Goal: Task Accomplishment & Management: Use online tool/utility

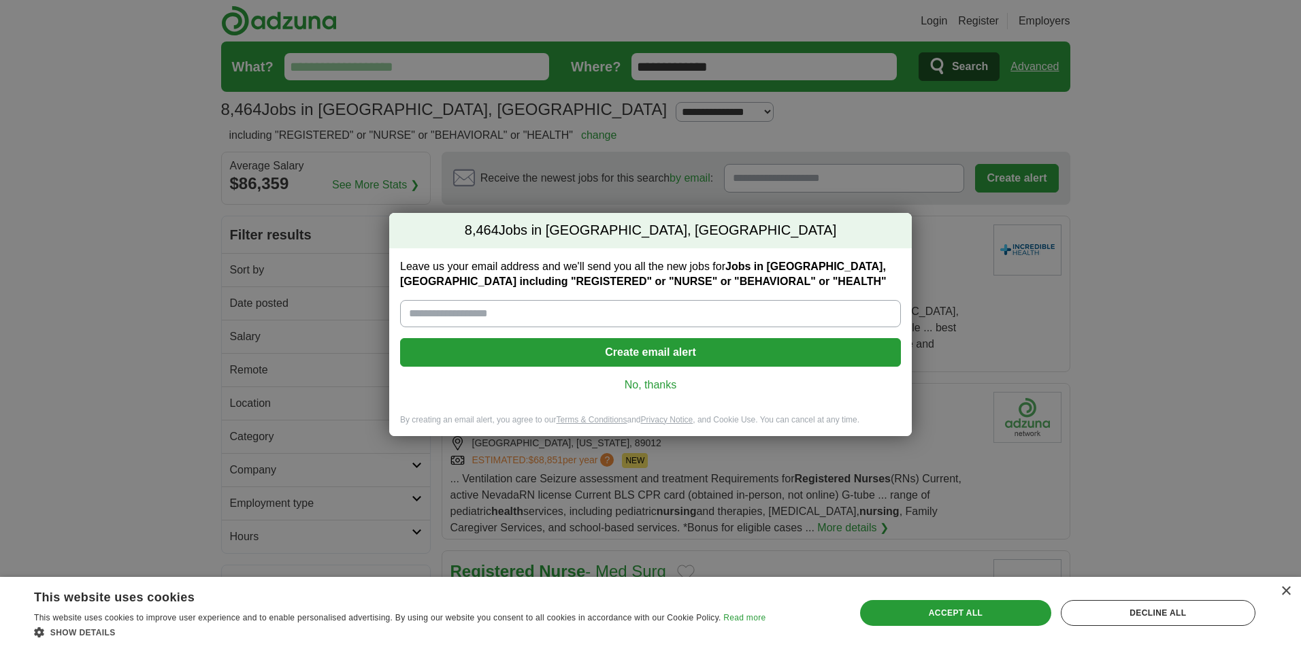
click at [499, 310] on input "Leave us your email address and we'll send you all the new jobs for Jobs in Las…" at bounding box center [650, 313] width 501 height 27
click at [665, 389] on link "No, thanks" at bounding box center [650, 385] width 479 height 15
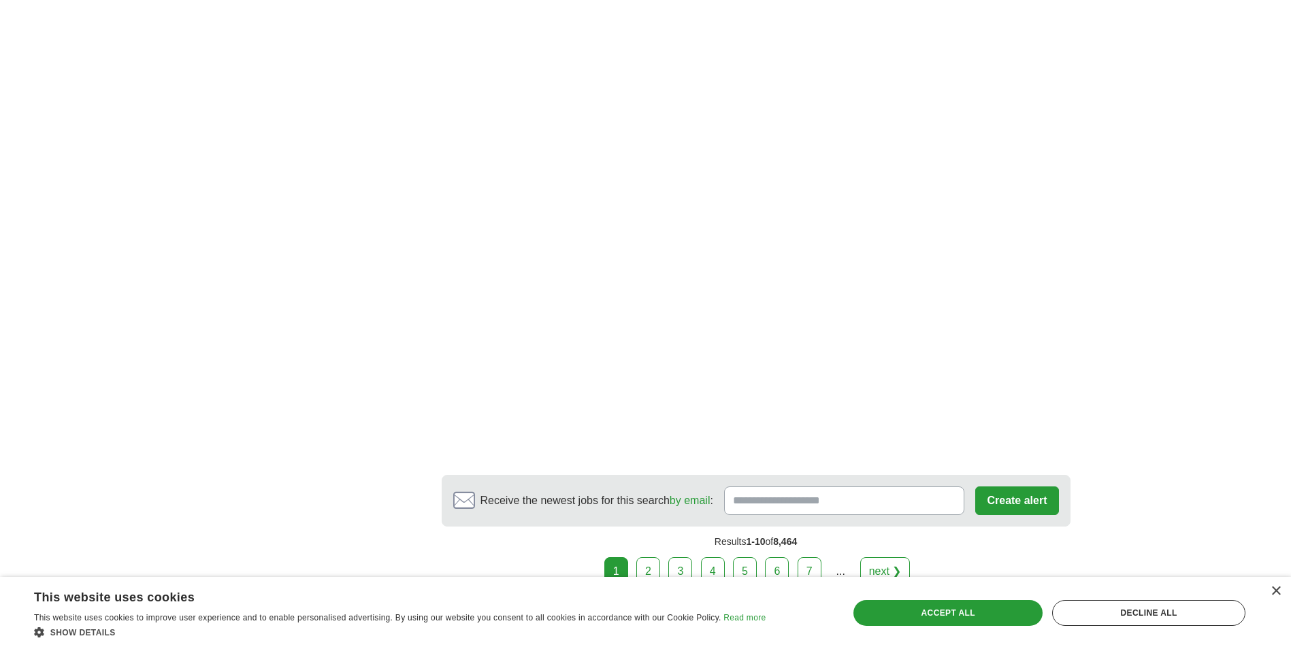
scroll to position [2313, 0]
click at [1272, 592] on div "×" at bounding box center [1275, 592] width 10 height 10
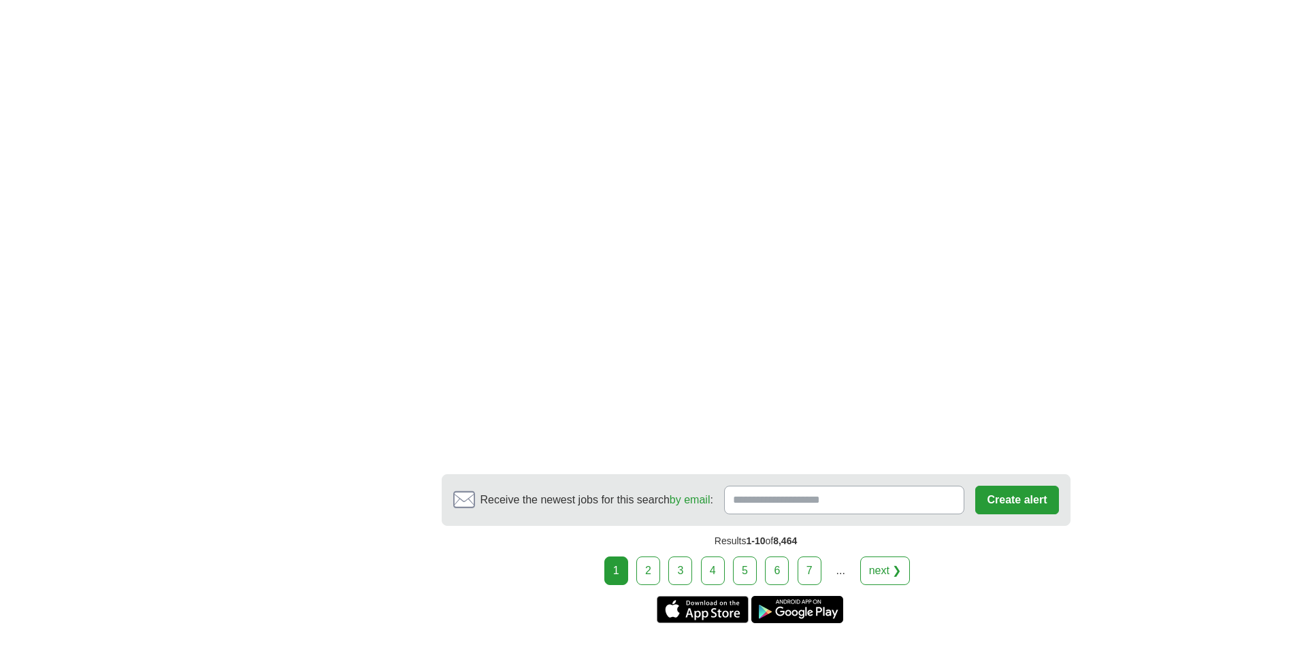
click at [644, 557] on link "2" at bounding box center [648, 571] width 24 height 29
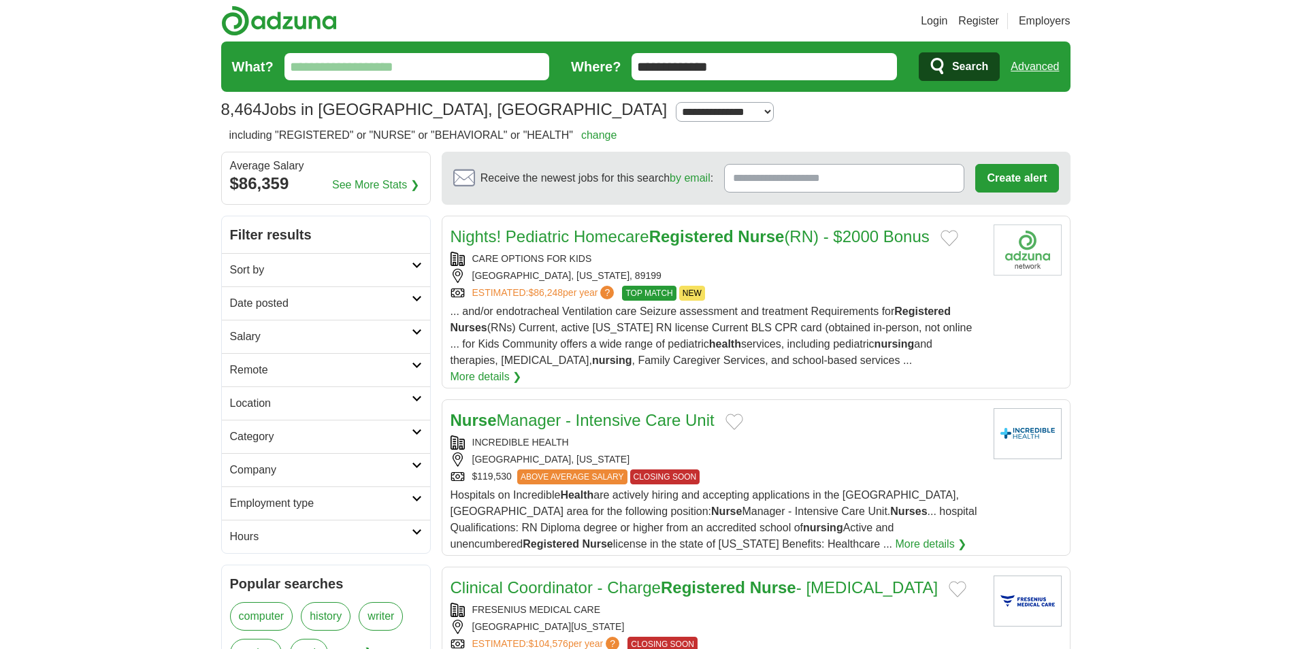
click at [346, 62] on input "What?" at bounding box center [416, 66] width 265 height 27
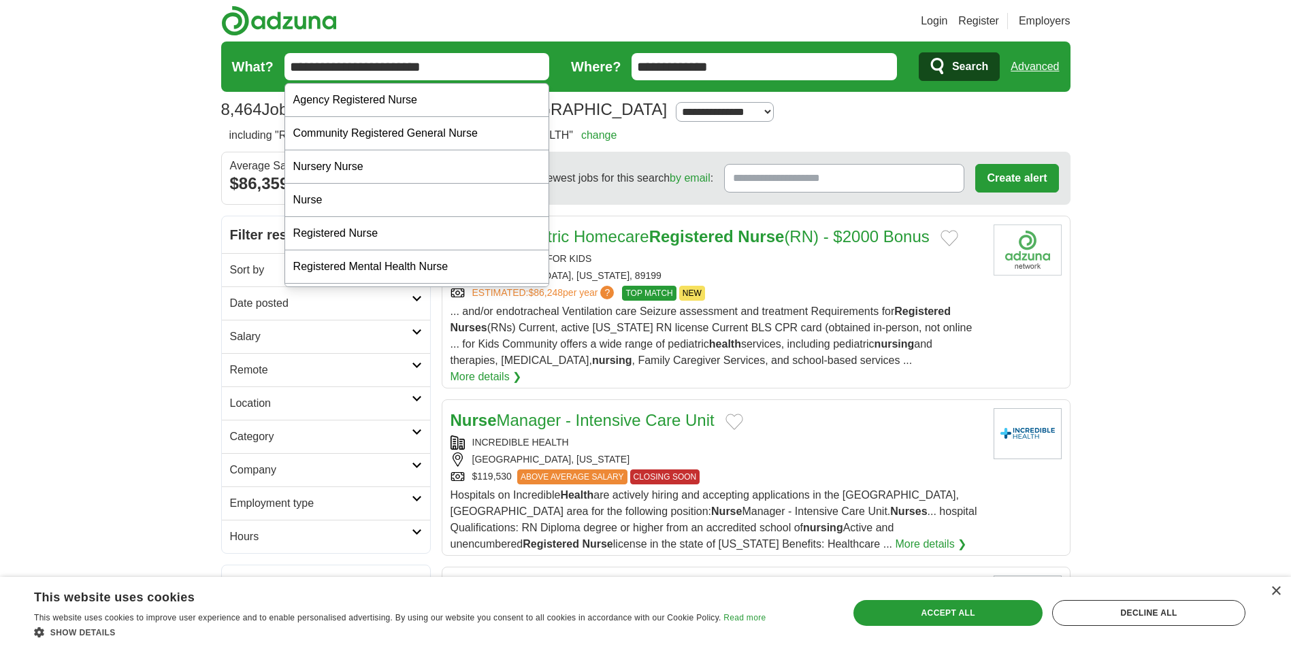
type input "**********"
click at [958, 63] on span "Search" at bounding box center [970, 66] width 36 height 27
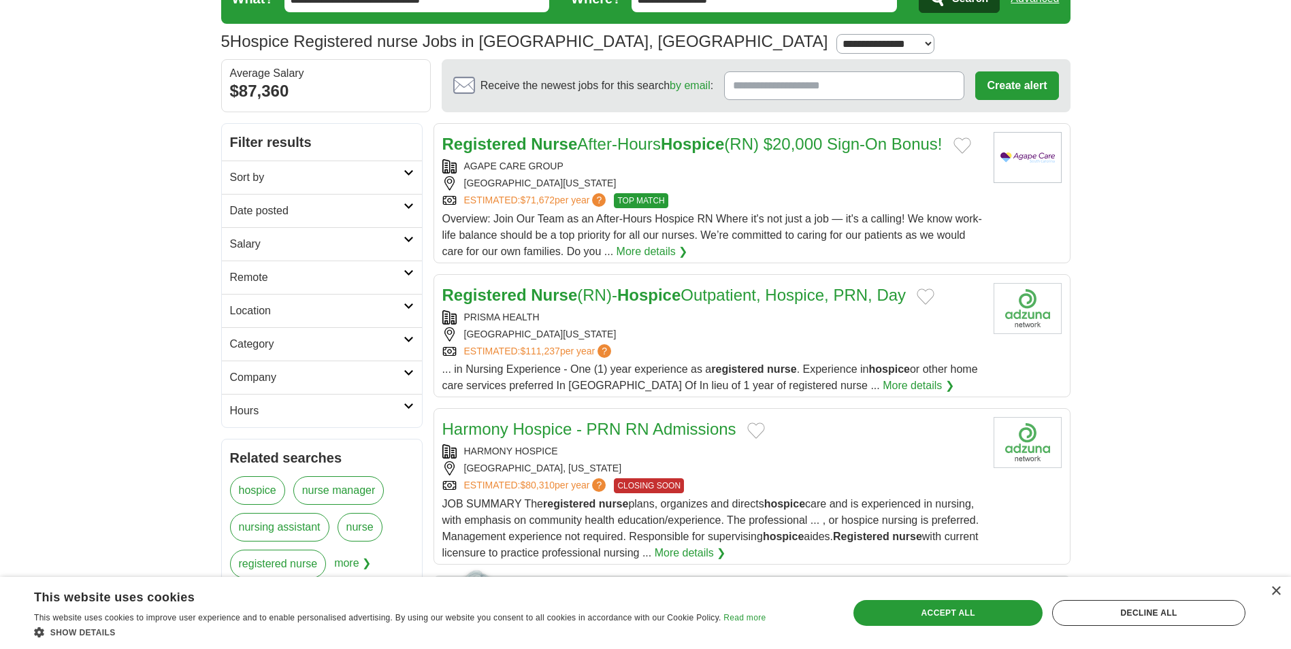
scroll to position [272, 0]
